Goal: Navigation & Orientation: Find specific page/section

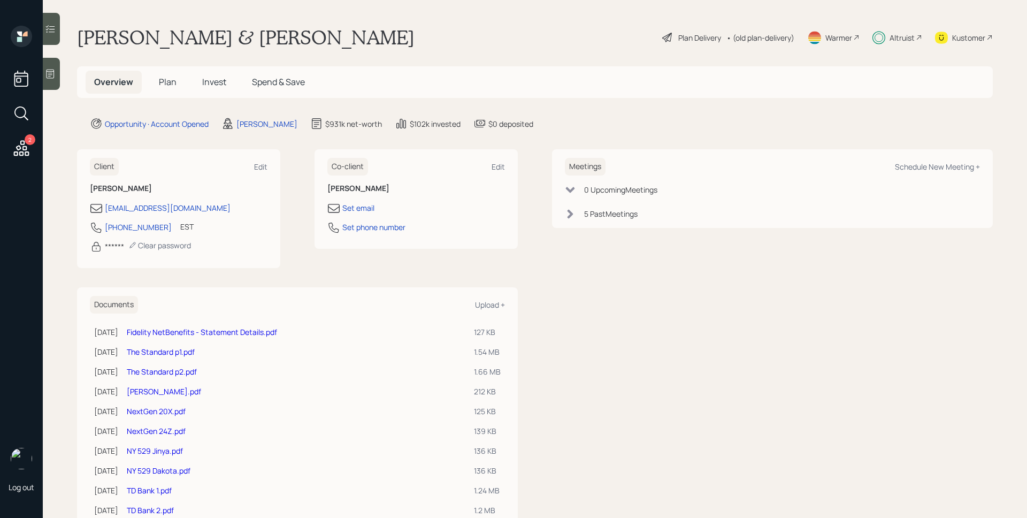
click at [902, 41] on div "Altruist" at bounding box center [902, 37] width 25 height 11
